Goal: Task Accomplishment & Management: Manage account settings

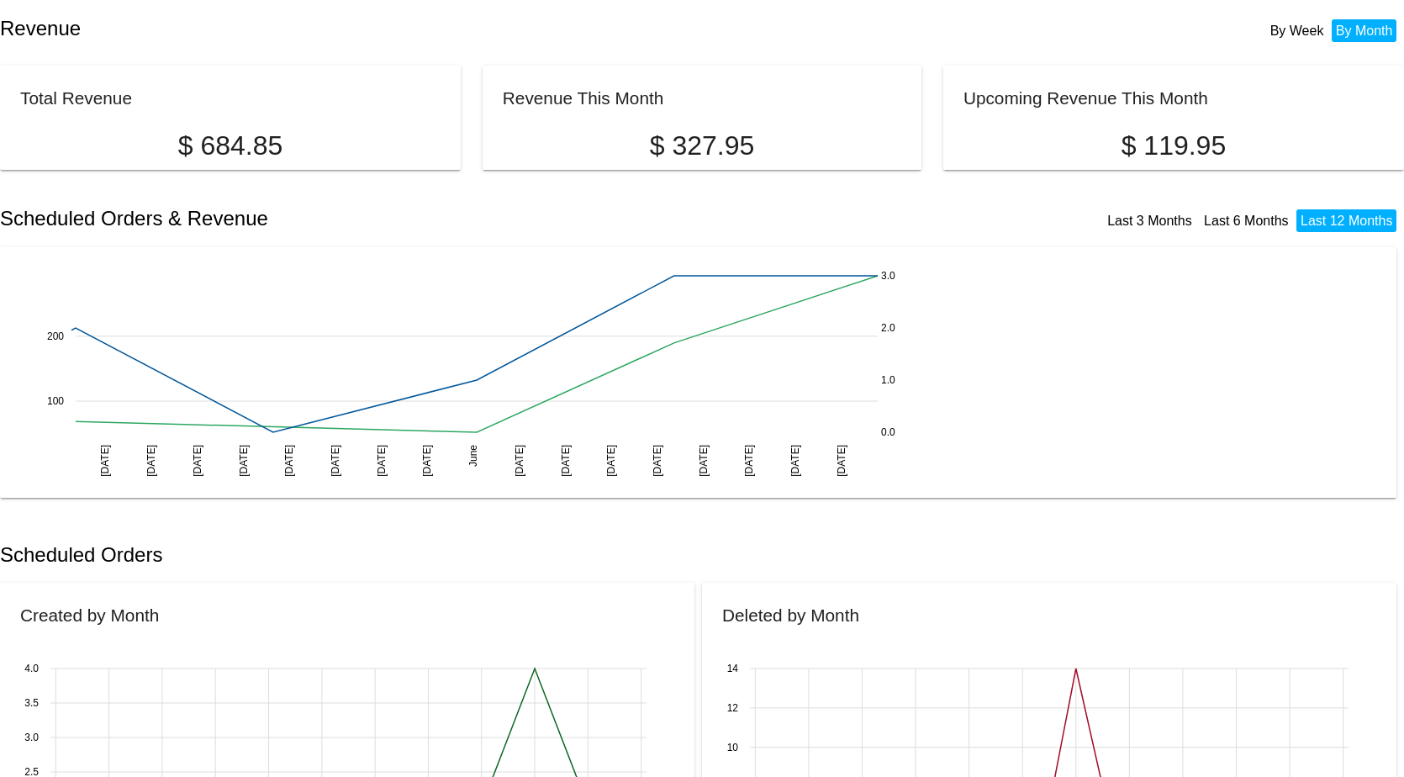
click at [344, 561] on h2 "Scheduled Orders" at bounding box center [351, 555] width 702 height 24
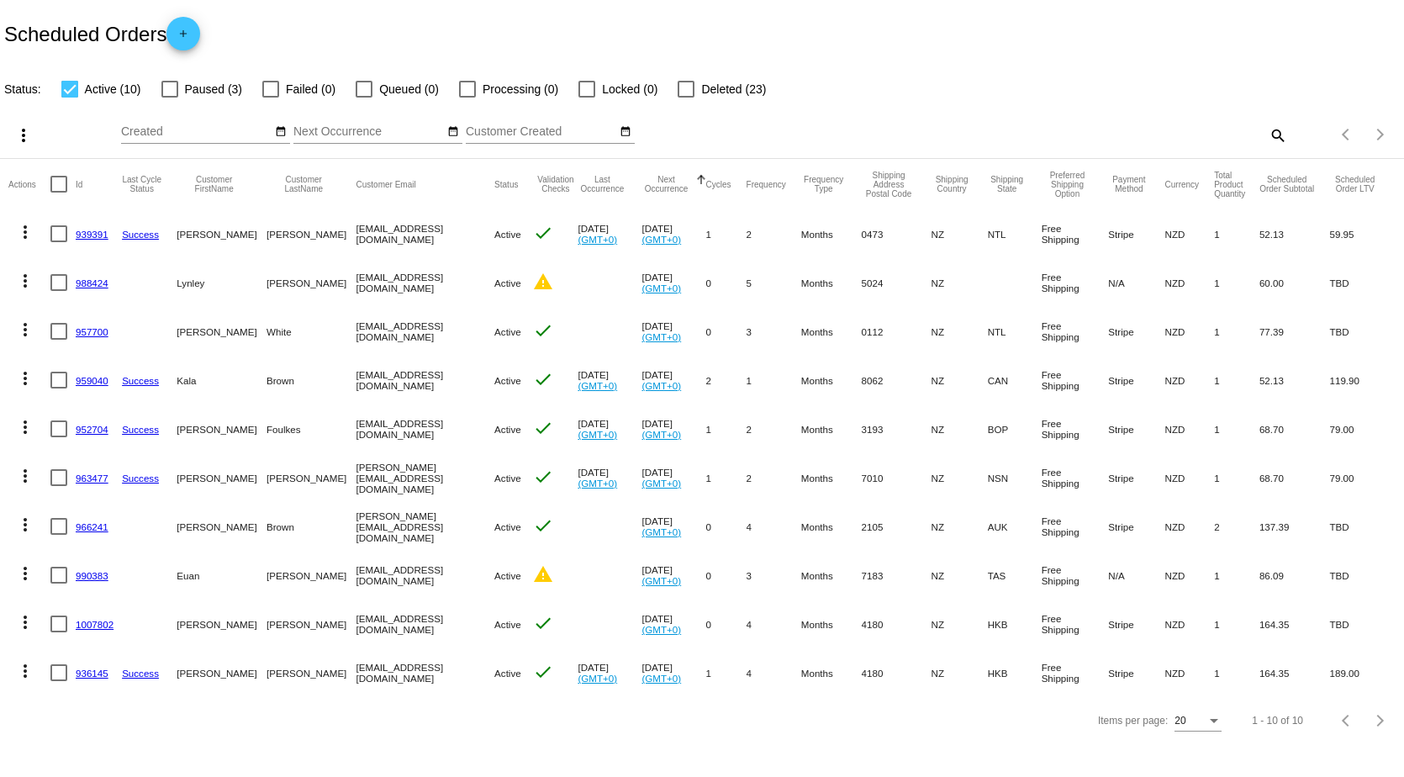
click at [175, 88] on div at bounding box center [169, 89] width 17 height 17
click at [170, 98] on input "Paused (3)" at bounding box center [169, 98] width 1 height 1
checkbox input "true"
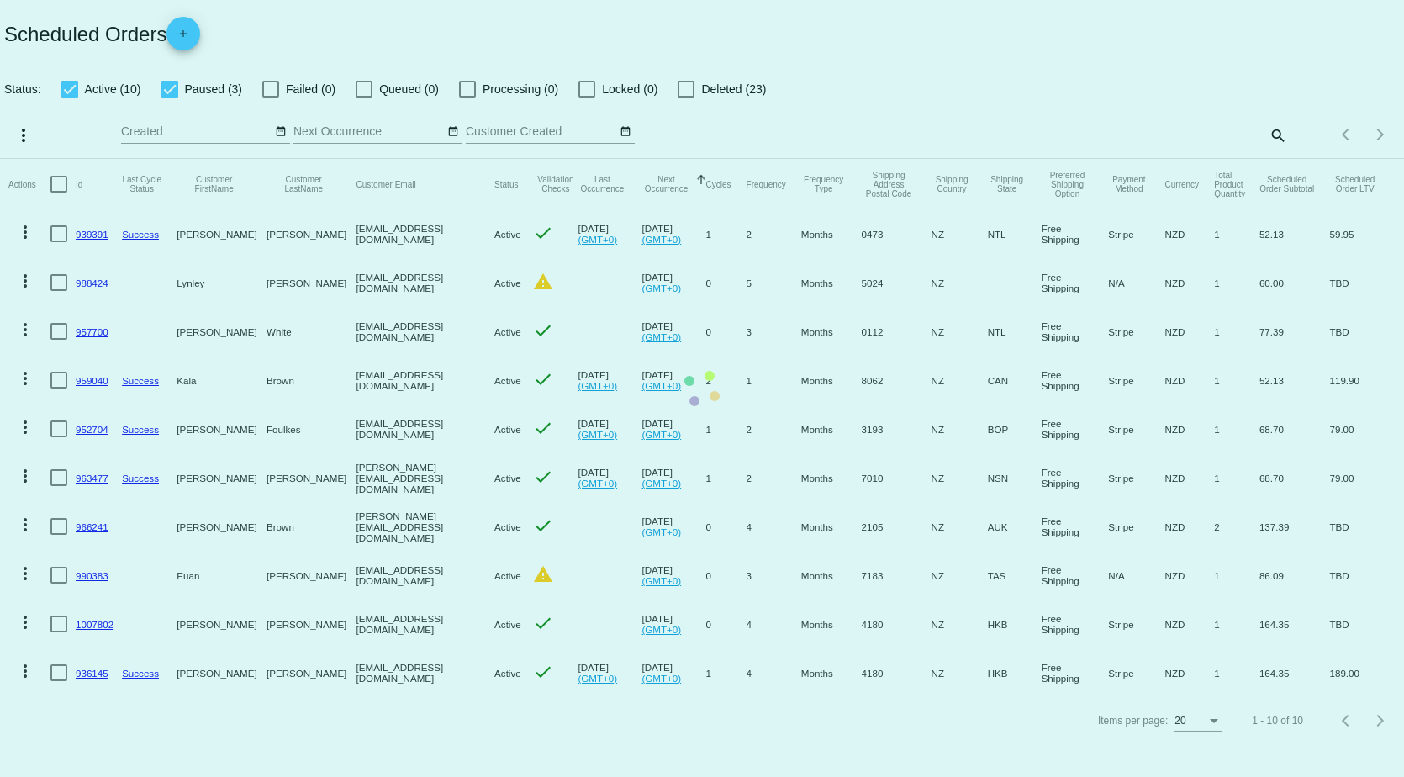
click at [72, 159] on mat-table "Actions Id Last Cycle Status Customer FirstName Customer LastName Customer Emai…" at bounding box center [702, 428] width 1404 height 538
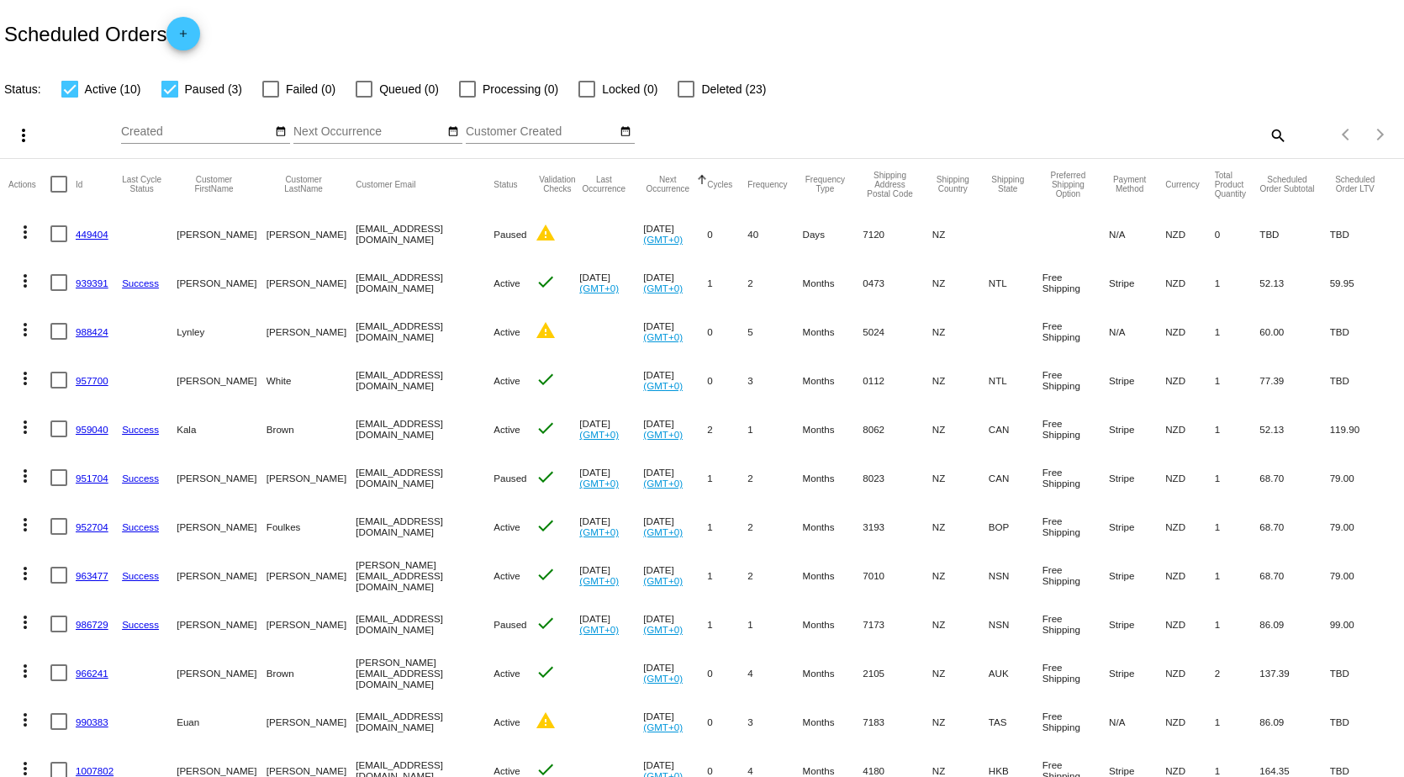
scroll to position [84, 0]
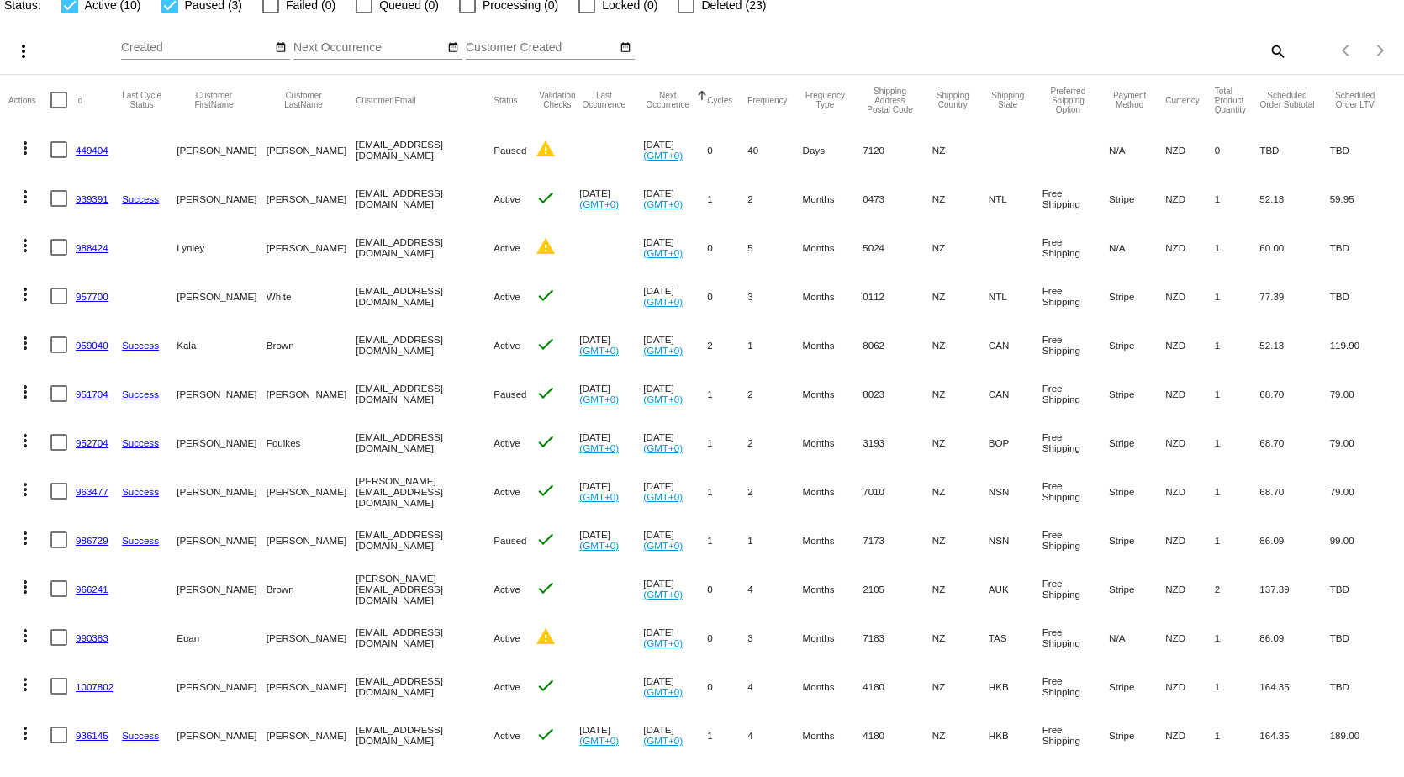
drag, startPoint x: 724, startPoint y: 149, endPoint x: 736, endPoint y: 150, distance: 11.8
click at [747, 150] on mat-cell "40" at bounding box center [774, 149] width 55 height 49
click at [803, 172] on mat-cell "Days" at bounding box center [833, 149] width 61 height 49
click at [59, 738] on div at bounding box center [58, 734] width 17 height 17
click at [59, 743] on input "checkbox" at bounding box center [58, 743] width 1 height 1
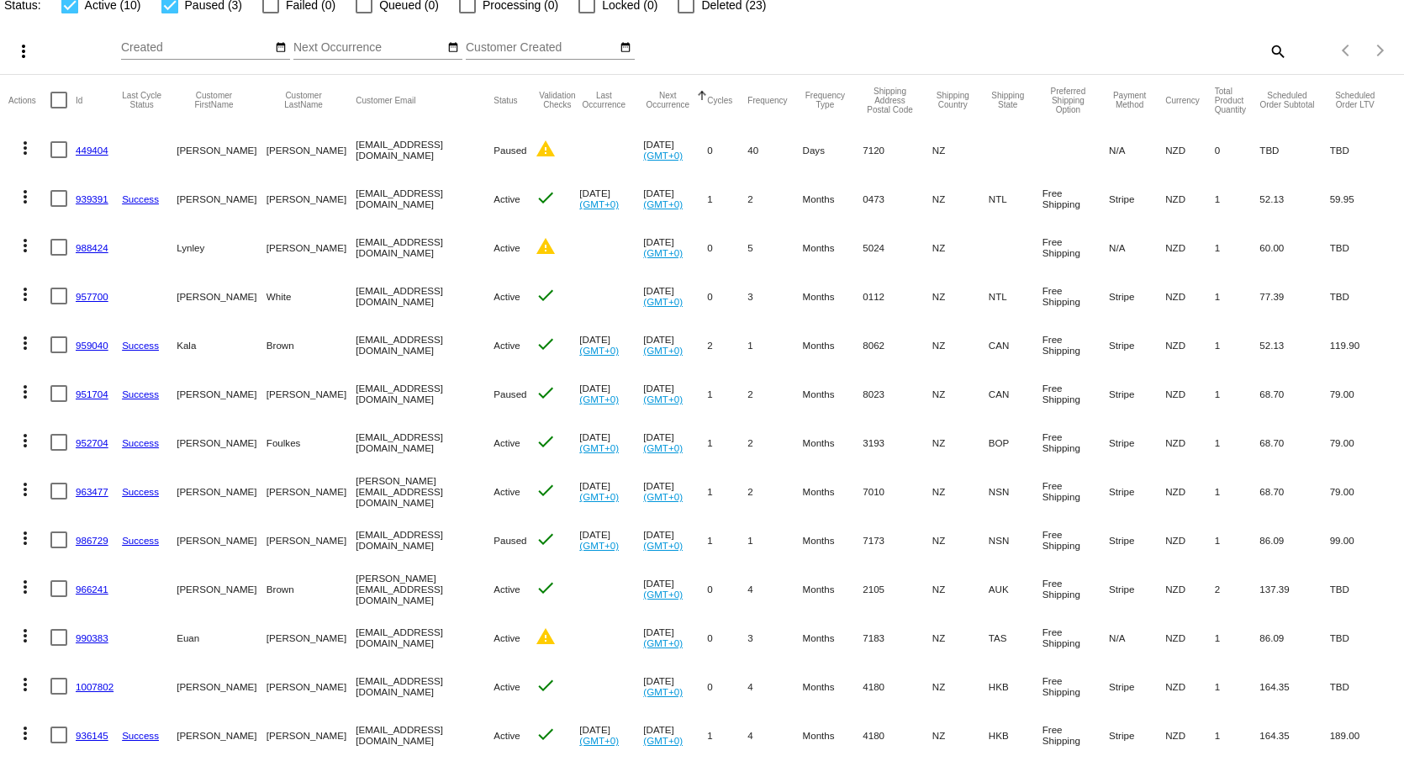
checkbox input "true"
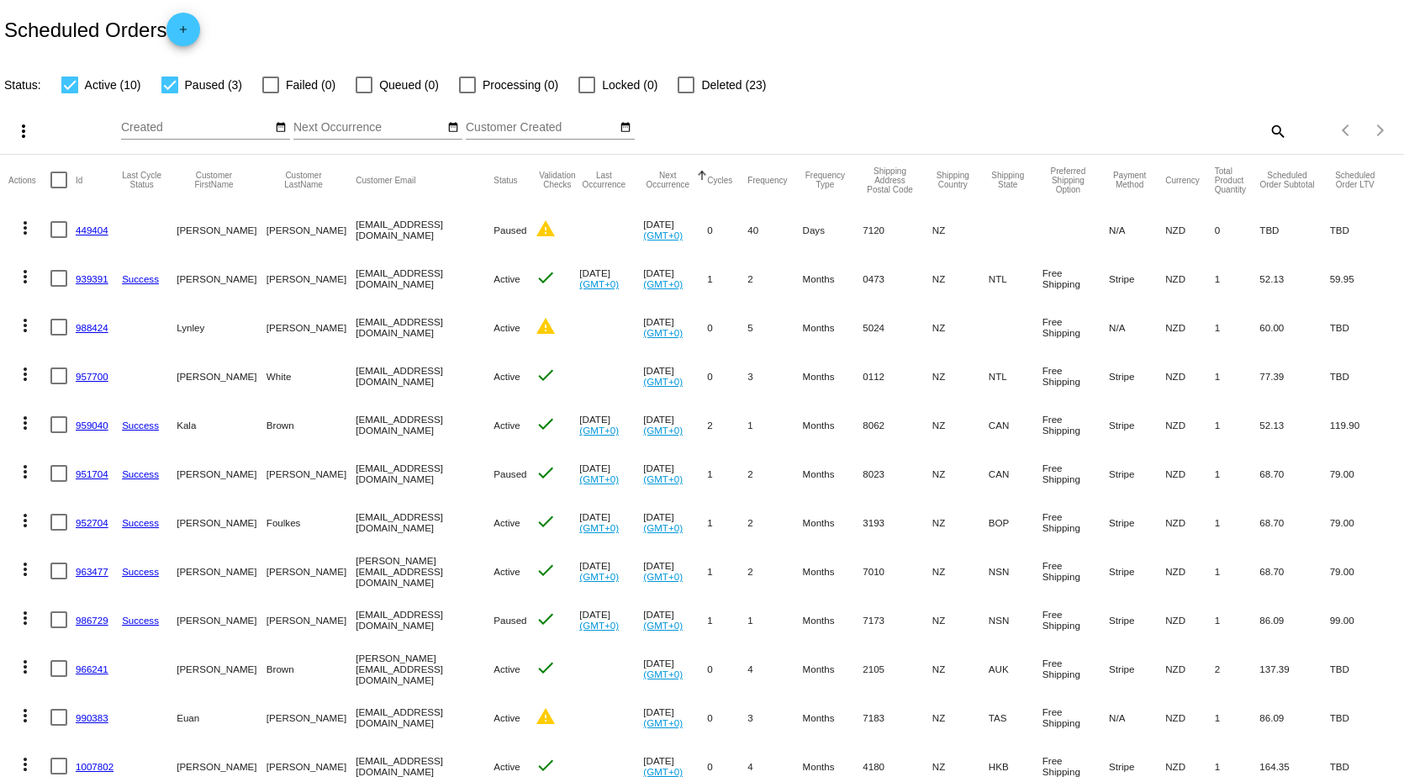
scroll to position [0, 0]
